Goal: Complete application form: Complete application form

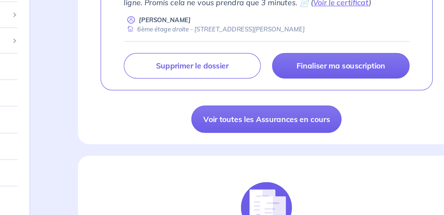
scroll to position [143, 0]
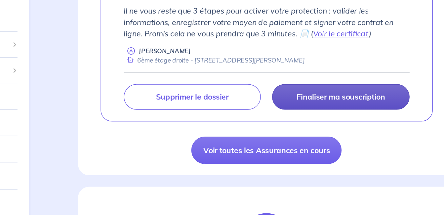
click at [332, 115] on p "Finaliser ma souscription" at bounding box center [330, 111] width 62 height 7
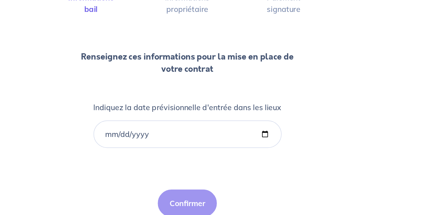
scroll to position [50, 0]
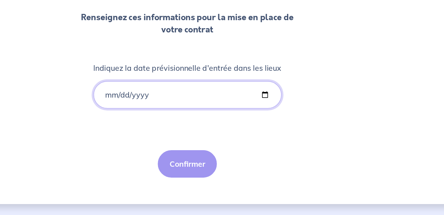
click at [167, 133] on input "Indiquez la date prévisionnelle d'entrée dans les lieux" at bounding box center [222, 130] width 132 height 19
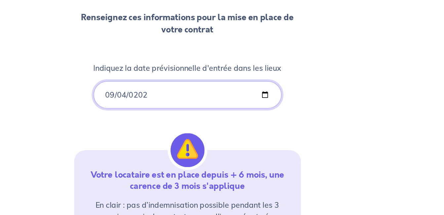
type input "[DATE]"
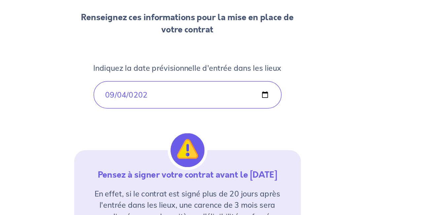
click at [288, 160] on div "1 2 3 Informations bail Informations propriétaire Paiement signature Renseignez…" at bounding box center [222, 144] width 159 height 286
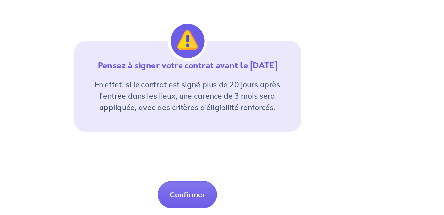
scroll to position [155, 0]
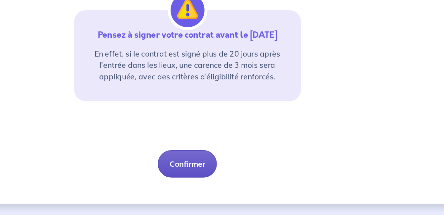
click at [223, 178] on button "Confirmer" at bounding box center [221, 178] width 41 height 19
select select "FR"
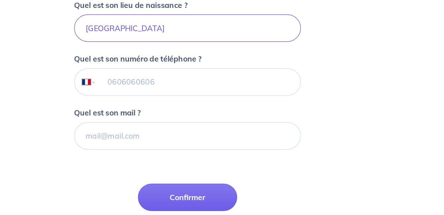
scroll to position [151, 0]
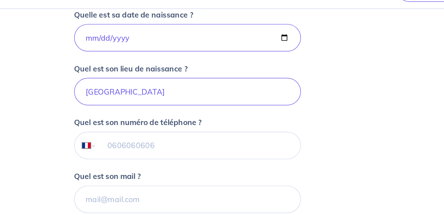
click at [196, 127] on input "tel" at bounding box center [229, 122] width 143 height 19
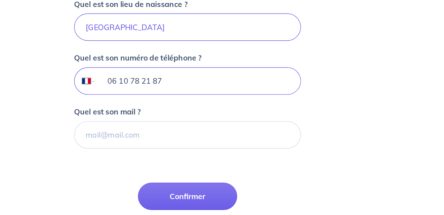
scroll to position [152, 0]
type input "06 10 78 21 87"
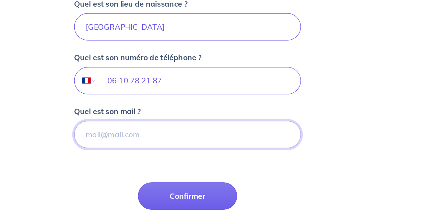
click at [197, 159] on input "Quel est son mail ?" at bounding box center [222, 158] width 159 height 19
click at [187, 155] on input "Quel est son mail ?" at bounding box center [222, 158] width 159 height 19
paste input "[EMAIL_ADDRESS][DOMAIN_NAME]"
click at [258, 163] on input "[EMAIL_ADDRESS][DOMAIN_NAME]" at bounding box center [222, 158] width 159 height 19
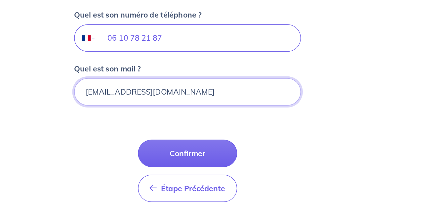
scroll to position [184, 0]
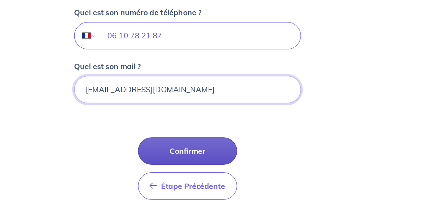
type input "[EMAIL_ADDRESS][DOMAIN_NAME]"
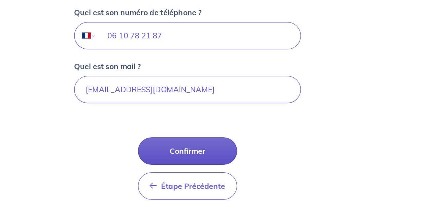
click at [216, 170] on button "Confirmer" at bounding box center [222, 169] width 69 height 19
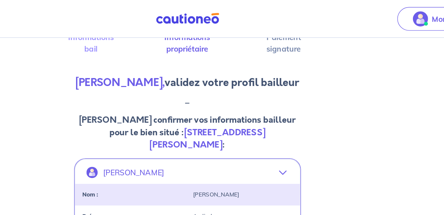
scroll to position [54, 0]
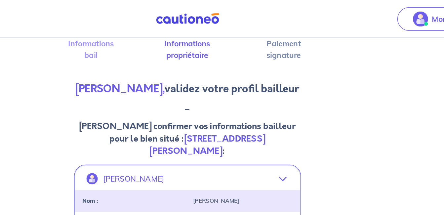
click at [277, 96] on strong "[STREET_ADDRESS][PERSON_NAME]" at bounding box center [236, 101] width 81 height 17
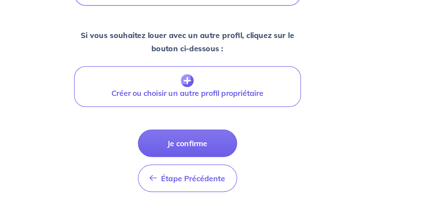
scroll to position [264, 0]
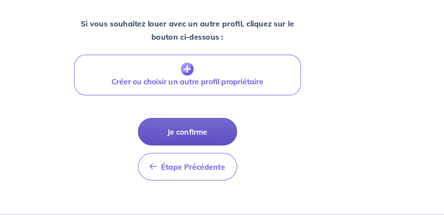
click at [220, 153] on button "Je confirme" at bounding box center [222, 156] width 69 height 19
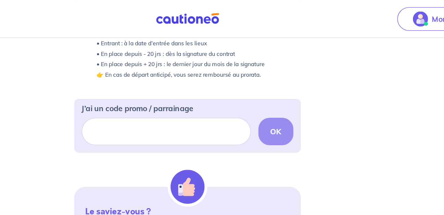
scroll to position [95, 0]
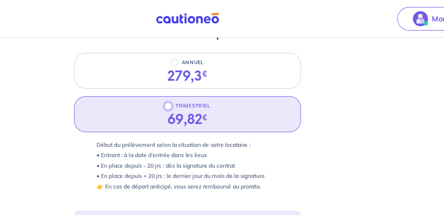
click at [209, 76] on input "TRIMESTRIEL" at bounding box center [208, 74] width 5 height 5
radio input "true"
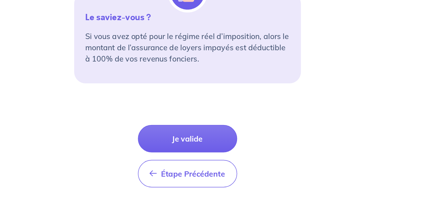
scroll to position [257, 0]
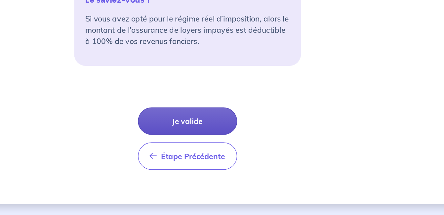
click at [226, 146] on button "Je valide" at bounding box center [222, 149] width 69 height 19
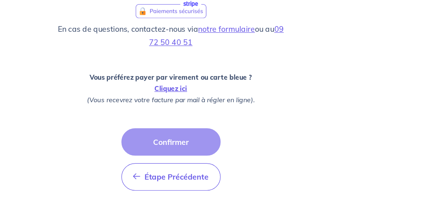
scroll to position [201, 0]
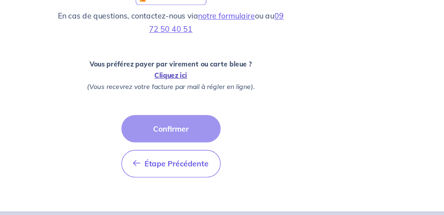
click at [219, 117] on link "Cliquez ici" at bounding box center [222, 117] width 23 height 6
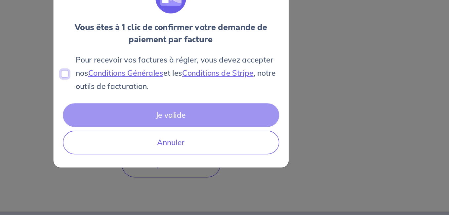
click at [148, 117] on input "Pour recevoir vos factures à régler, vous devez accepter nos Conditions Général…" at bounding box center [147, 115] width 5 height 5
checkbox input "true"
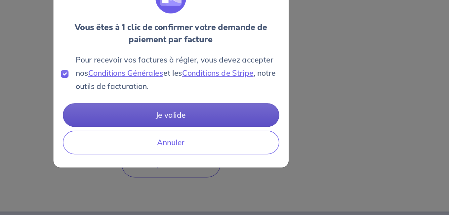
click at [228, 144] on button "Je valide" at bounding box center [222, 145] width 151 height 17
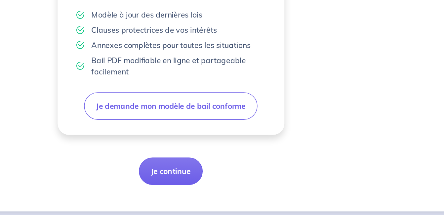
scroll to position [202, 0]
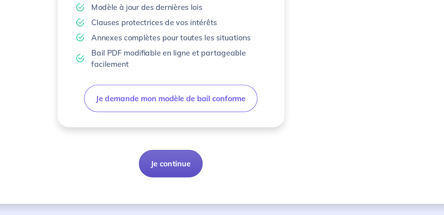
click at [219, 178] on button "Je continue" at bounding box center [222, 178] width 45 height 19
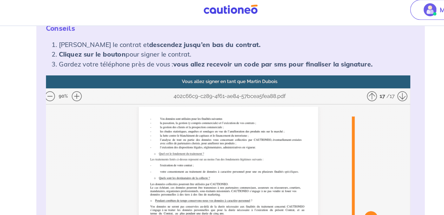
scroll to position [120, 0]
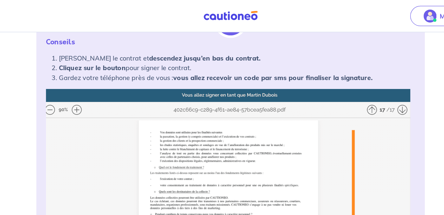
click at [338, 88] on img at bounding box center [222, 204] width 302 height 263
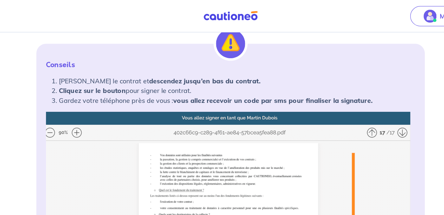
scroll to position [89, 0]
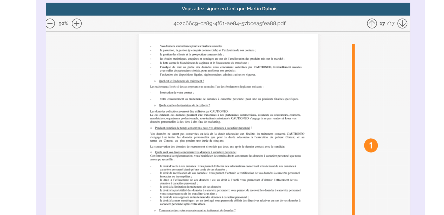
scroll to position [156, 0]
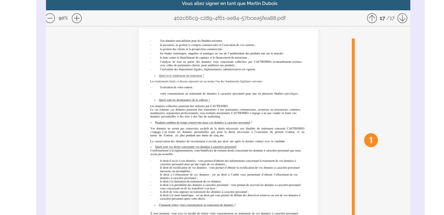
click at [363, 51] on img at bounding box center [222, 168] width 302 height 263
click at [336, 52] on img at bounding box center [222, 168] width 302 height 263
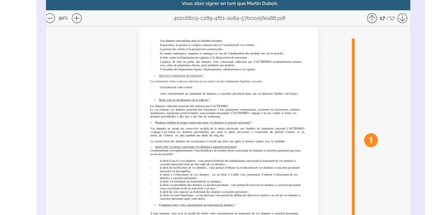
click at [98, 54] on img at bounding box center [222, 168] width 302 height 263
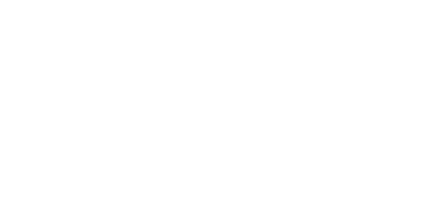
scroll to position [479, 0]
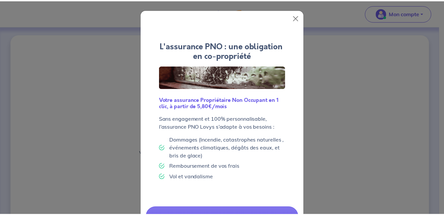
scroll to position [48, 0]
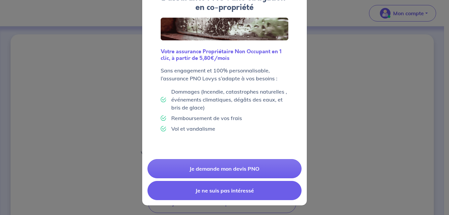
click at [235, 194] on button "Je ne suis pas intéressé" at bounding box center [225, 190] width 154 height 19
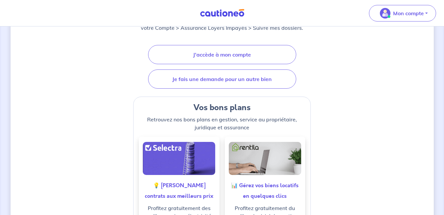
scroll to position [191, 0]
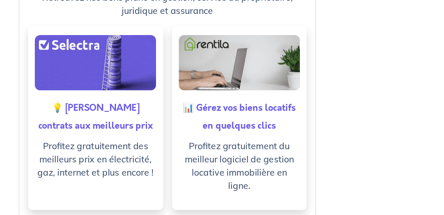
click at [319, 147] on div "Votre garantie est activée ! Merci de nous faire confiance. Retrouvez contrat s…" at bounding box center [223, 119] width 318 height 518
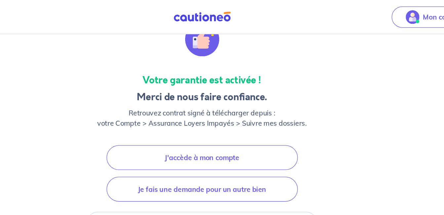
scroll to position [33, 0]
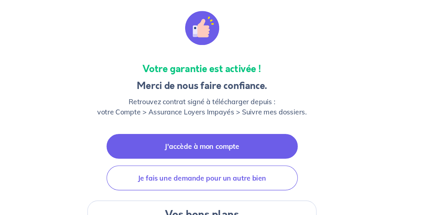
click at [231, 150] on link "J'accède à mon compte" at bounding box center [222, 146] width 148 height 19
